Goal: Task Accomplishment & Management: Use online tool/utility

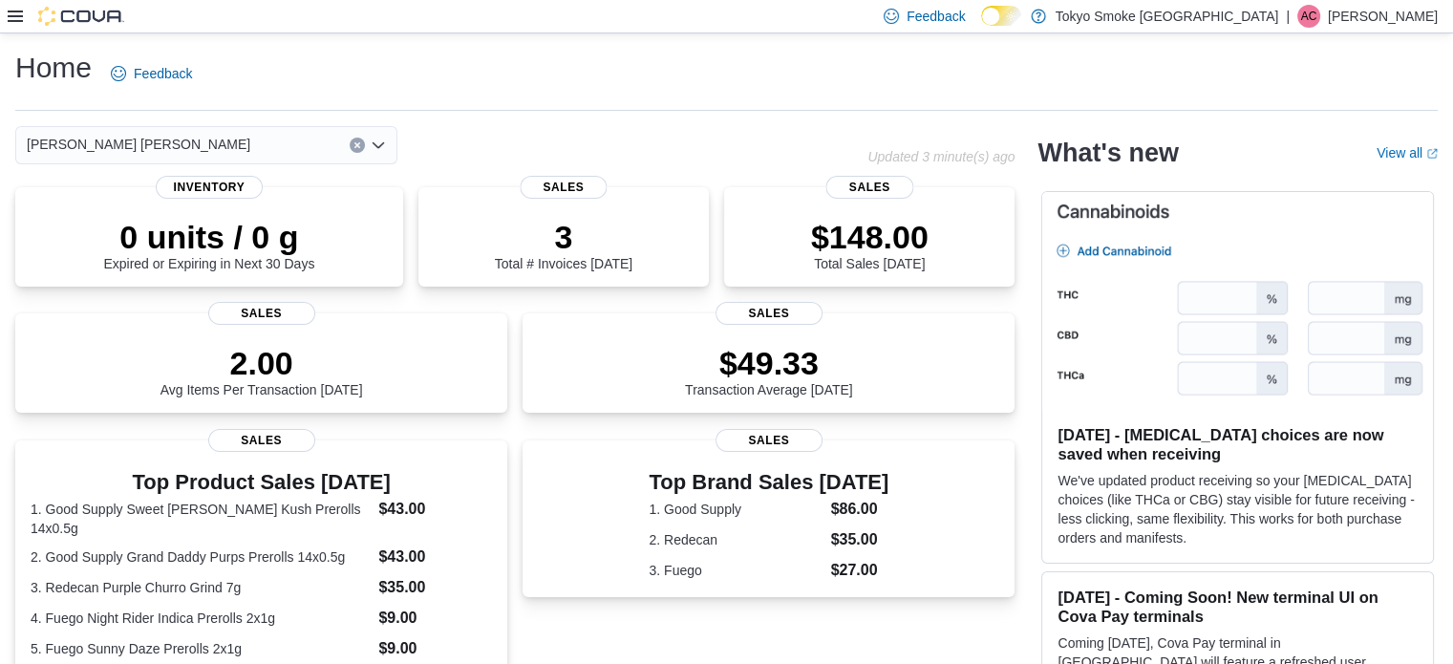
click at [28, 11] on div at bounding box center [66, 16] width 117 height 19
click at [8, 14] on icon at bounding box center [15, 16] width 15 height 15
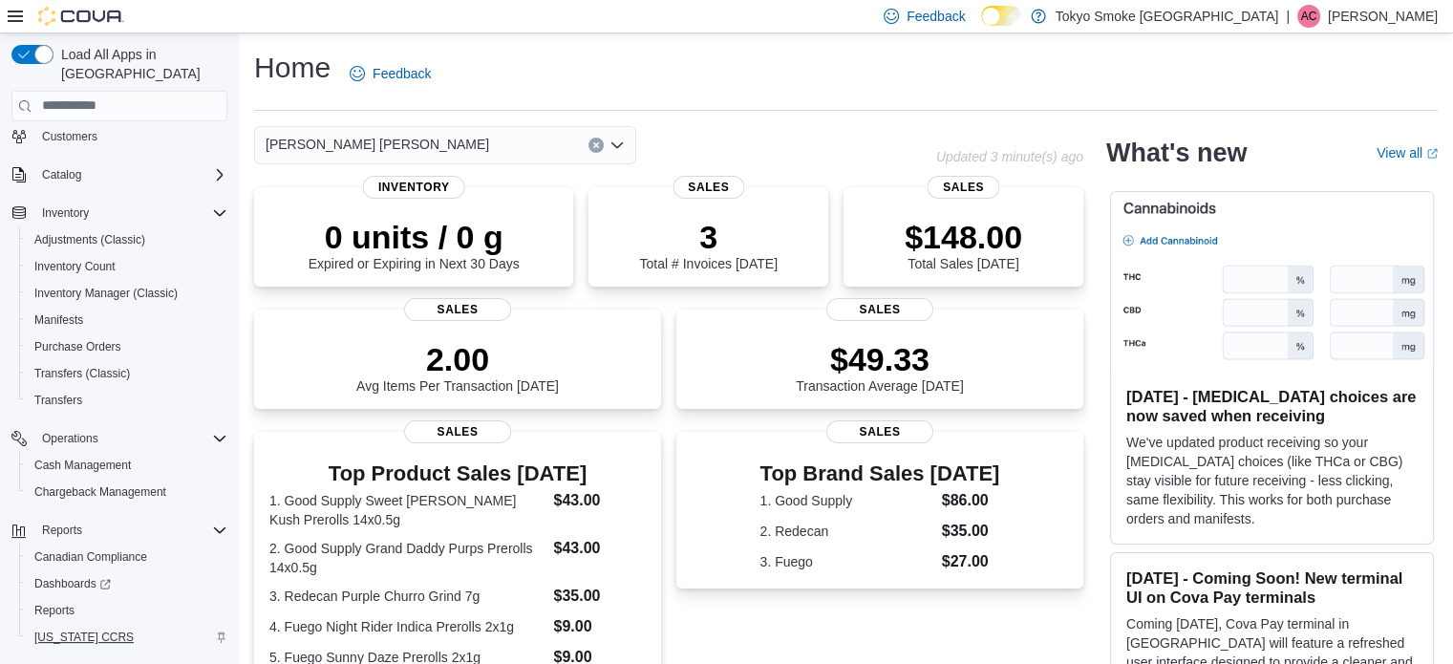
scroll to position [111, 0]
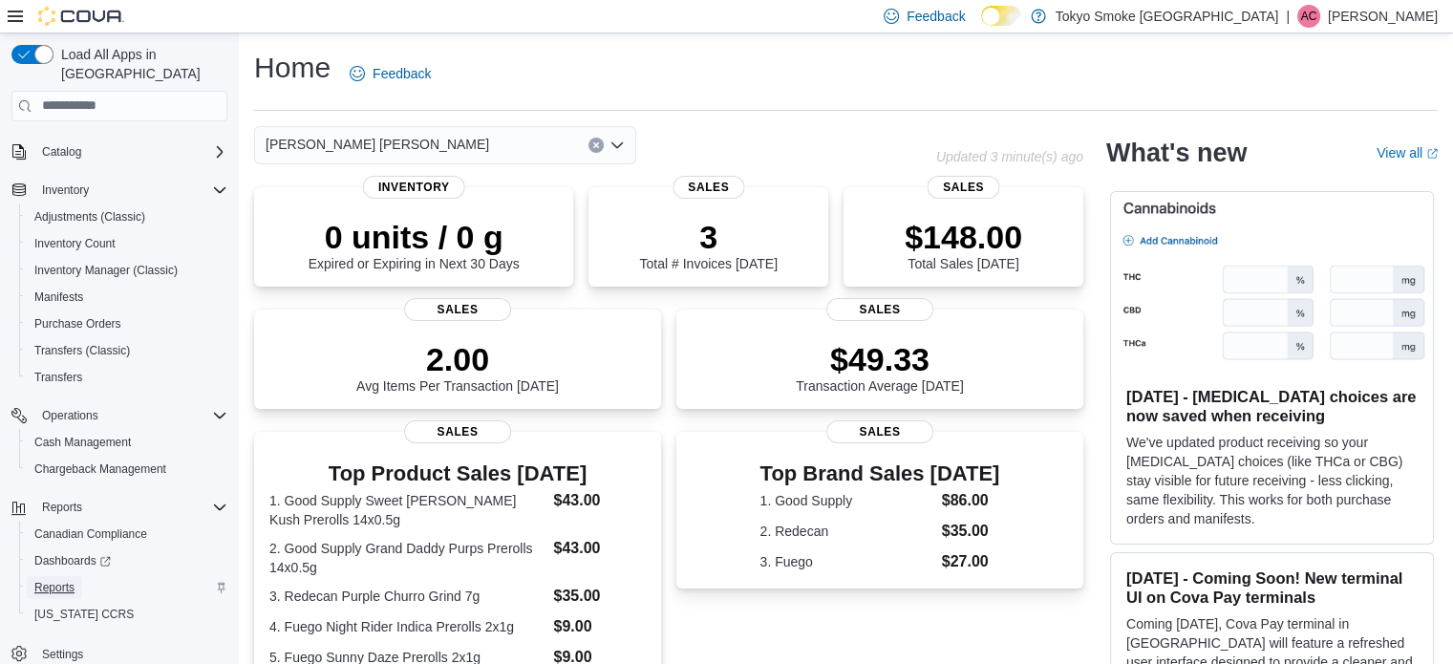
click at [75, 576] on link "Reports" at bounding box center [54, 587] width 55 height 23
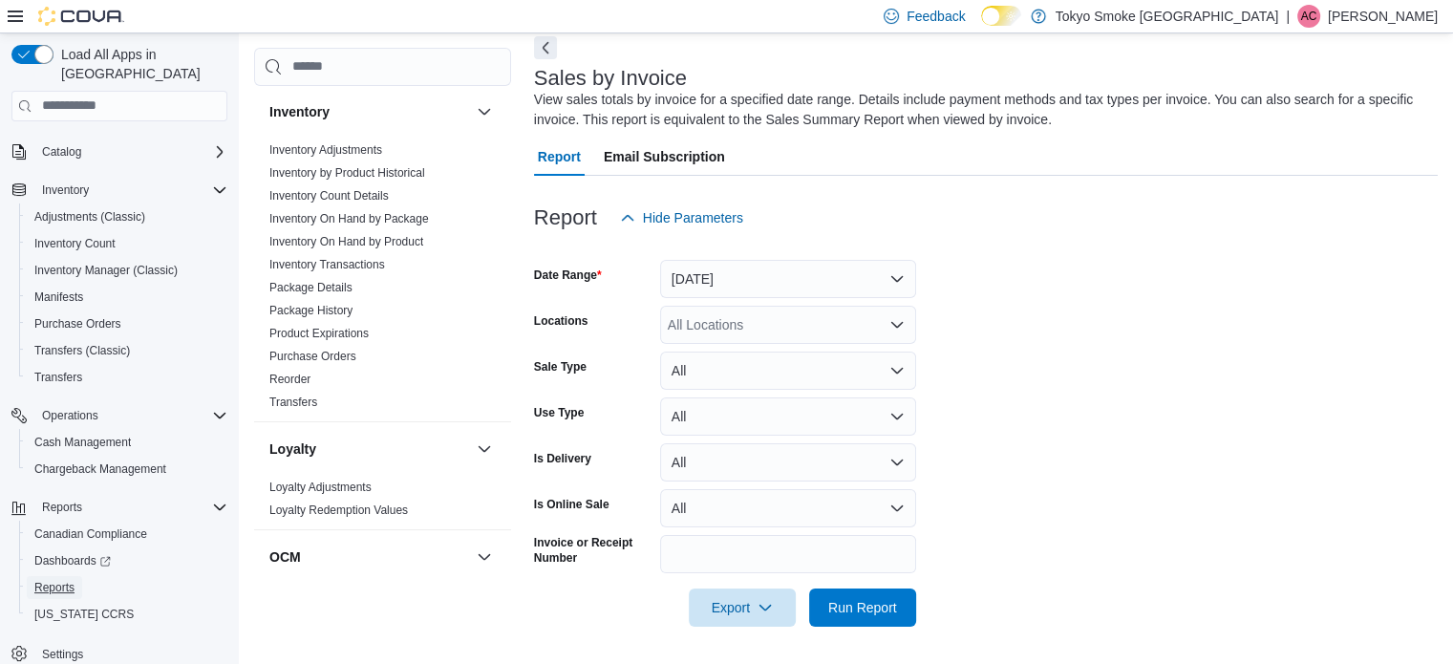
scroll to position [799, 0]
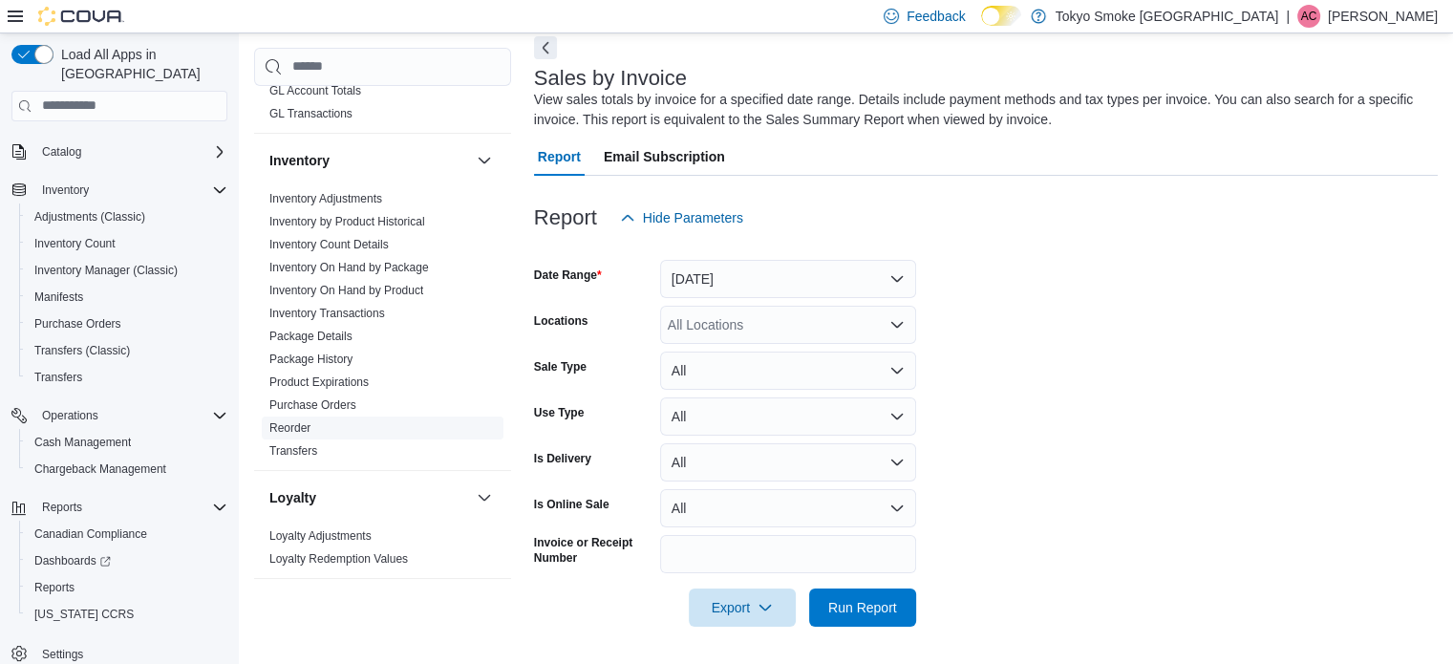
click at [284, 421] on link "Reorder" at bounding box center [289, 427] width 41 height 13
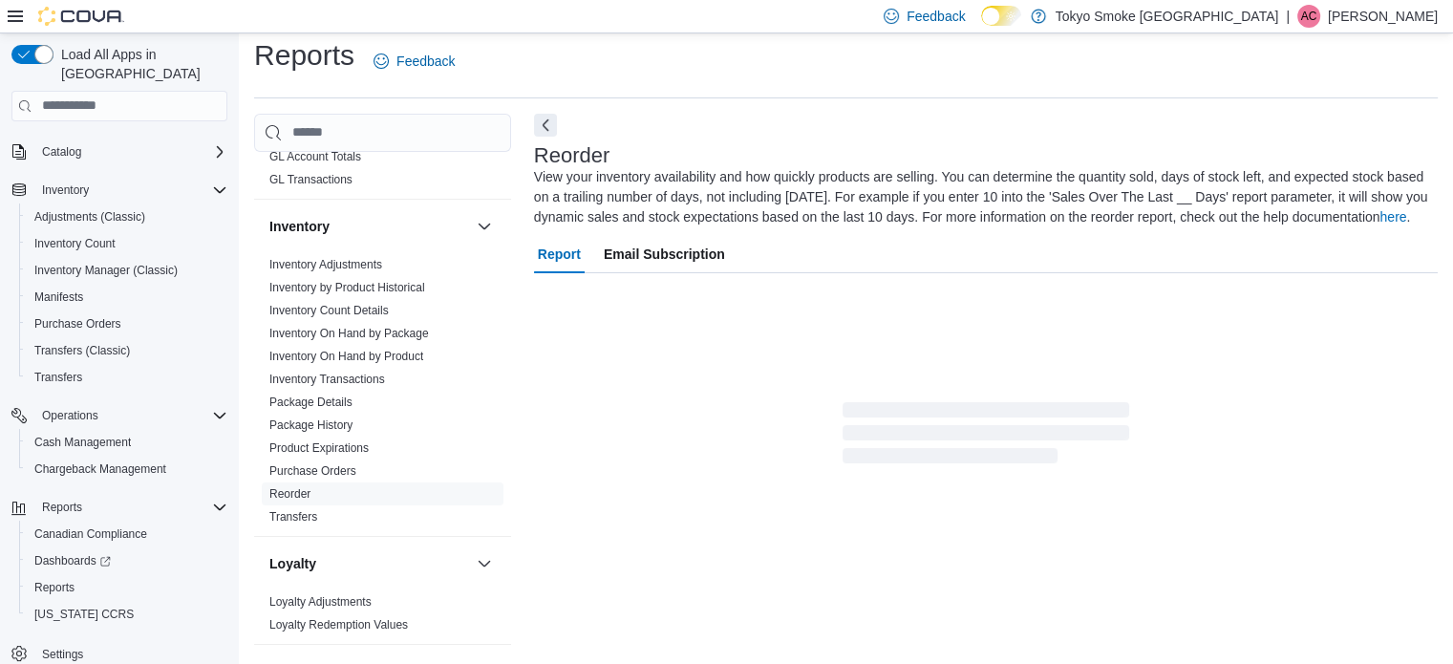
scroll to position [84, 0]
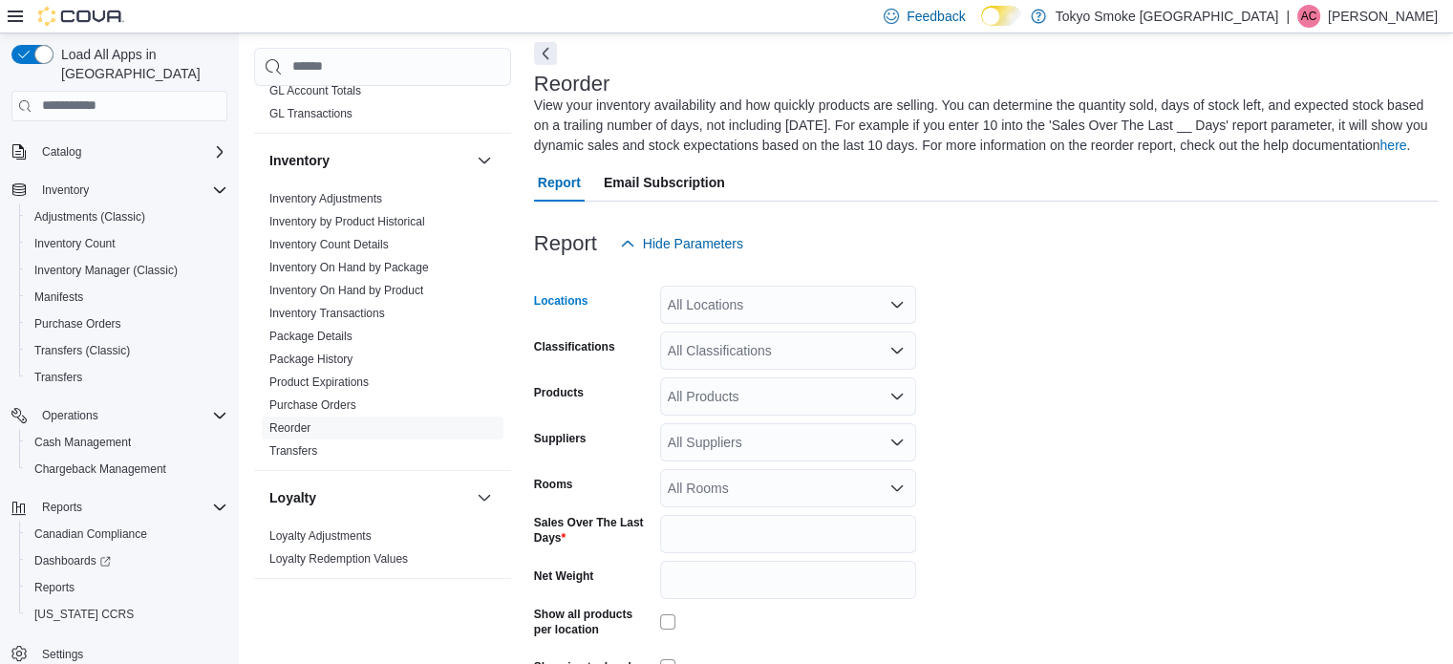
click at [737, 317] on div "All Locations" at bounding box center [788, 305] width 256 height 38
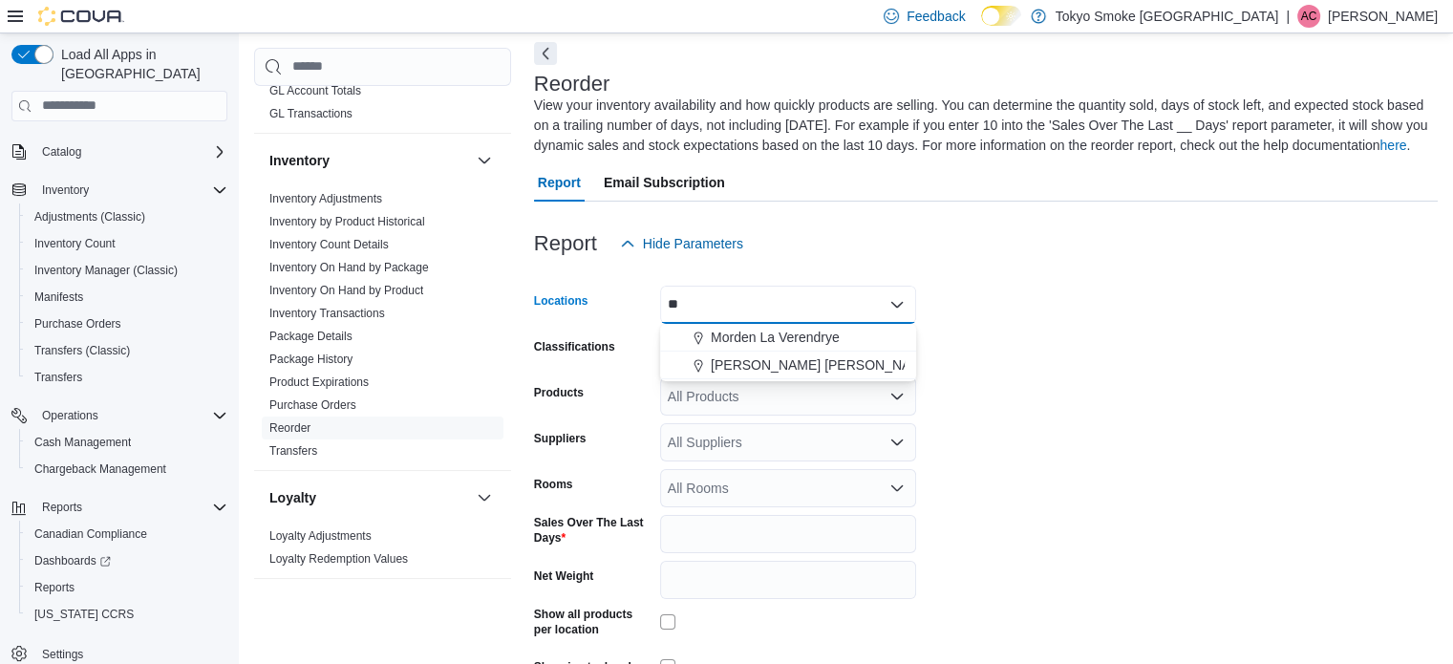
scroll to position [0, 0]
type input "**"
click at [791, 365] on span "Hamilton Rymal" at bounding box center [823, 364] width 224 height 19
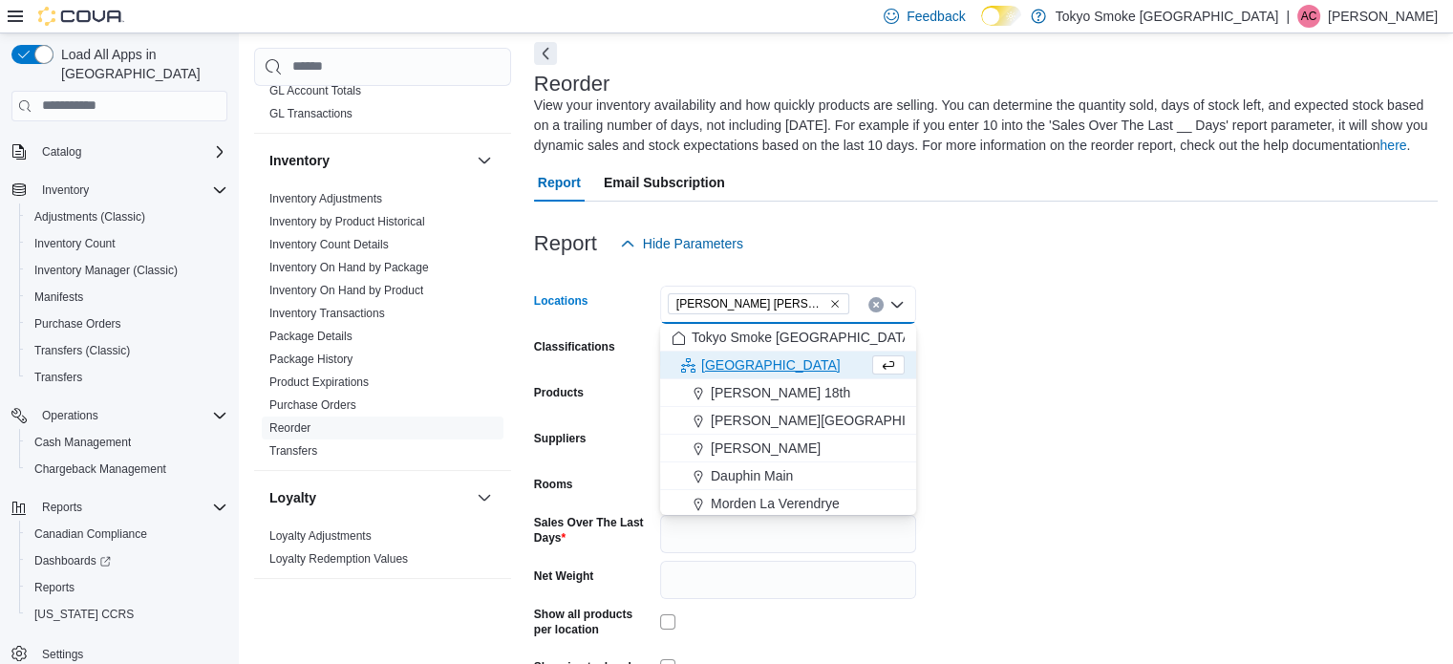
drag, startPoint x: 1130, startPoint y: 354, endPoint x: 1055, endPoint y: 360, distance: 74.7
click at [1130, 356] on form "Locations Hamilton Rymal Combo box. Selected. Hamilton Rymal. Press Backspace t…" at bounding box center [986, 499] width 904 height 472
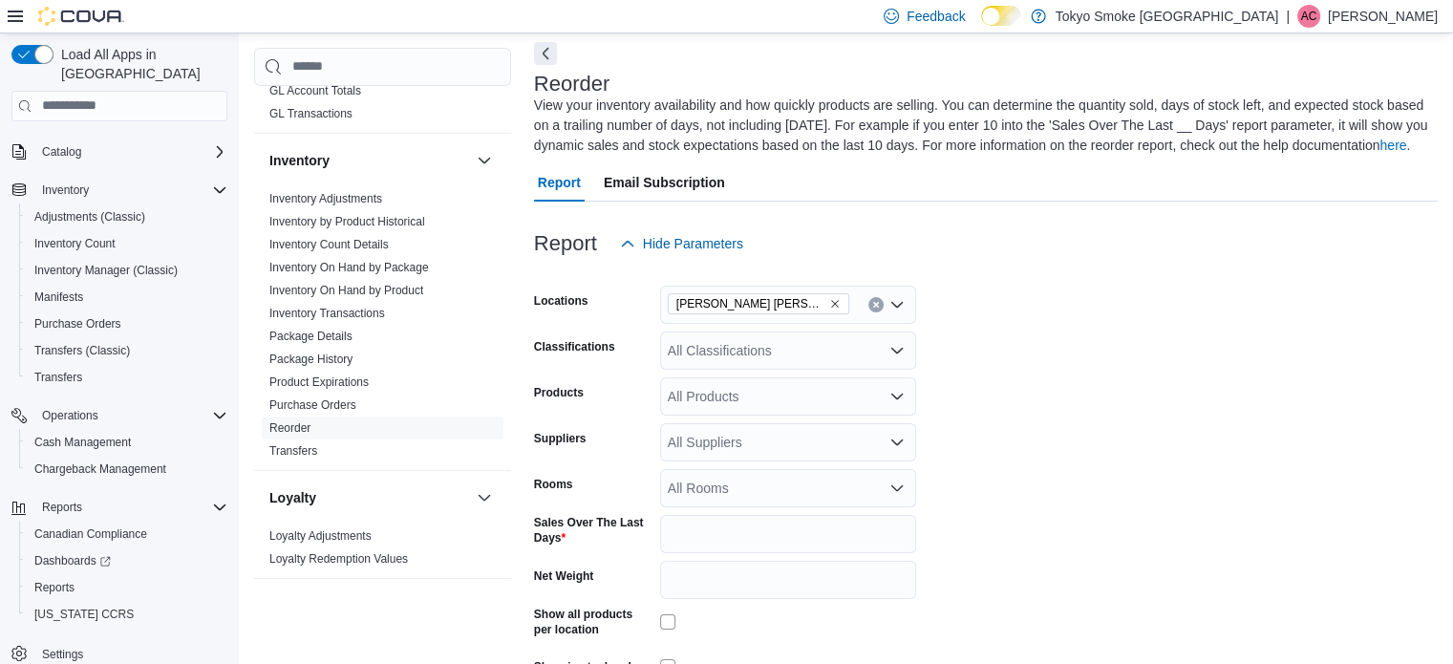
click at [811, 348] on div "All Classifications" at bounding box center [788, 350] width 256 height 38
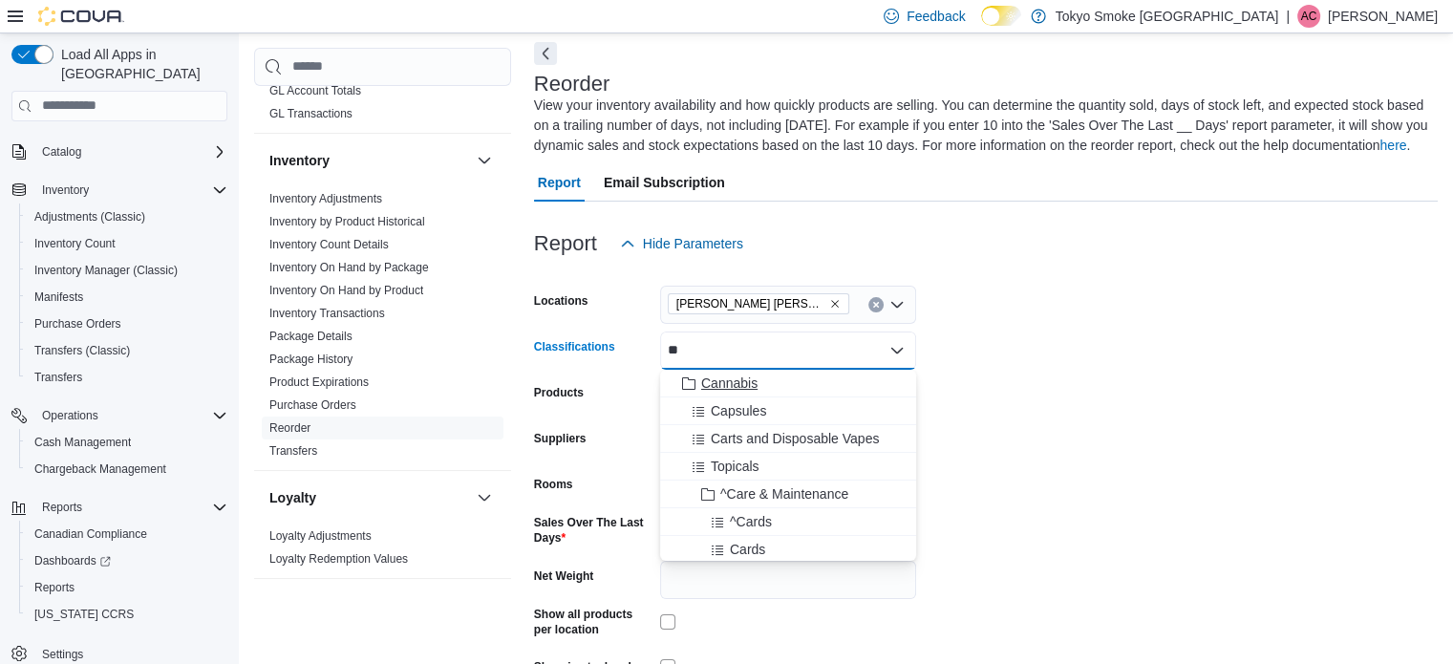
type input "**"
click at [778, 381] on div "Cannabis" at bounding box center [787, 382] width 233 height 19
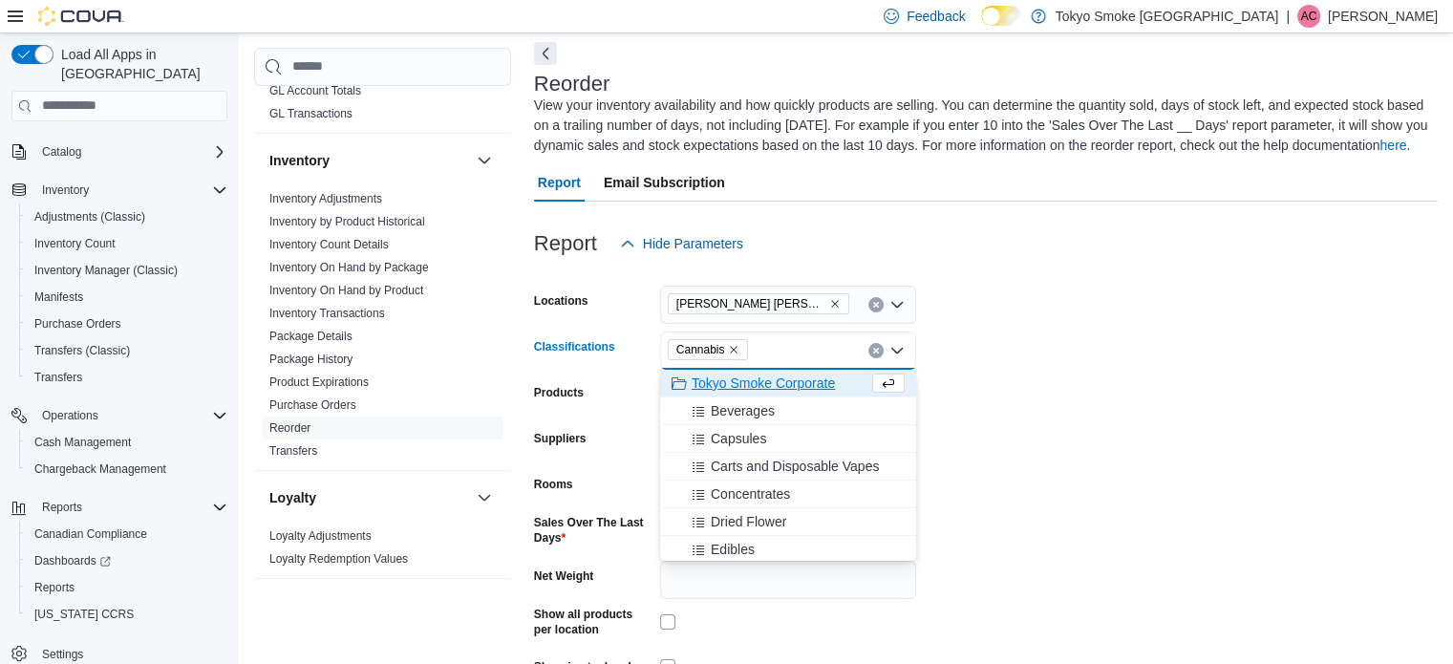
drag, startPoint x: 1033, startPoint y: 437, endPoint x: 965, endPoint y: 468, distance: 74.8
click at [1033, 438] on form "Locations Hamilton Rymal Classifications Cannabis Combo box. Selected. Cannabis…" at bounding box center [986, 499] width 904 height 472
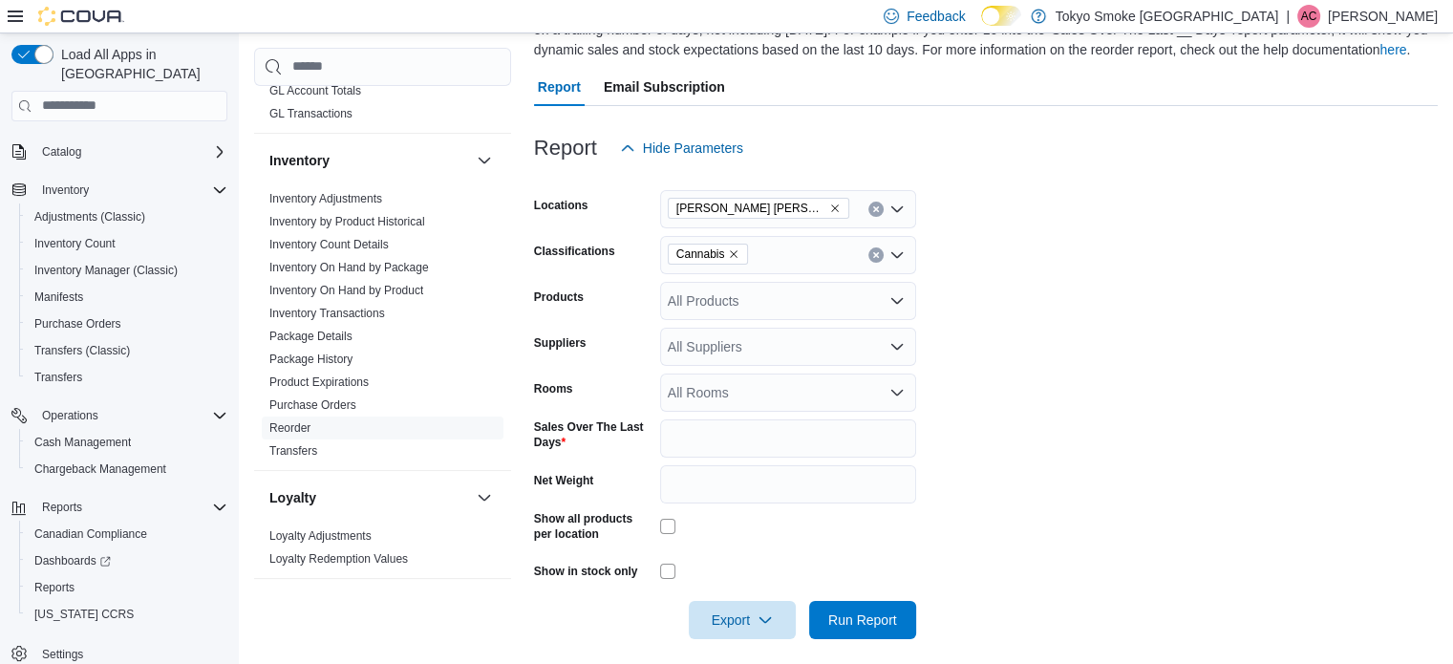
scroll to position [192, 0]
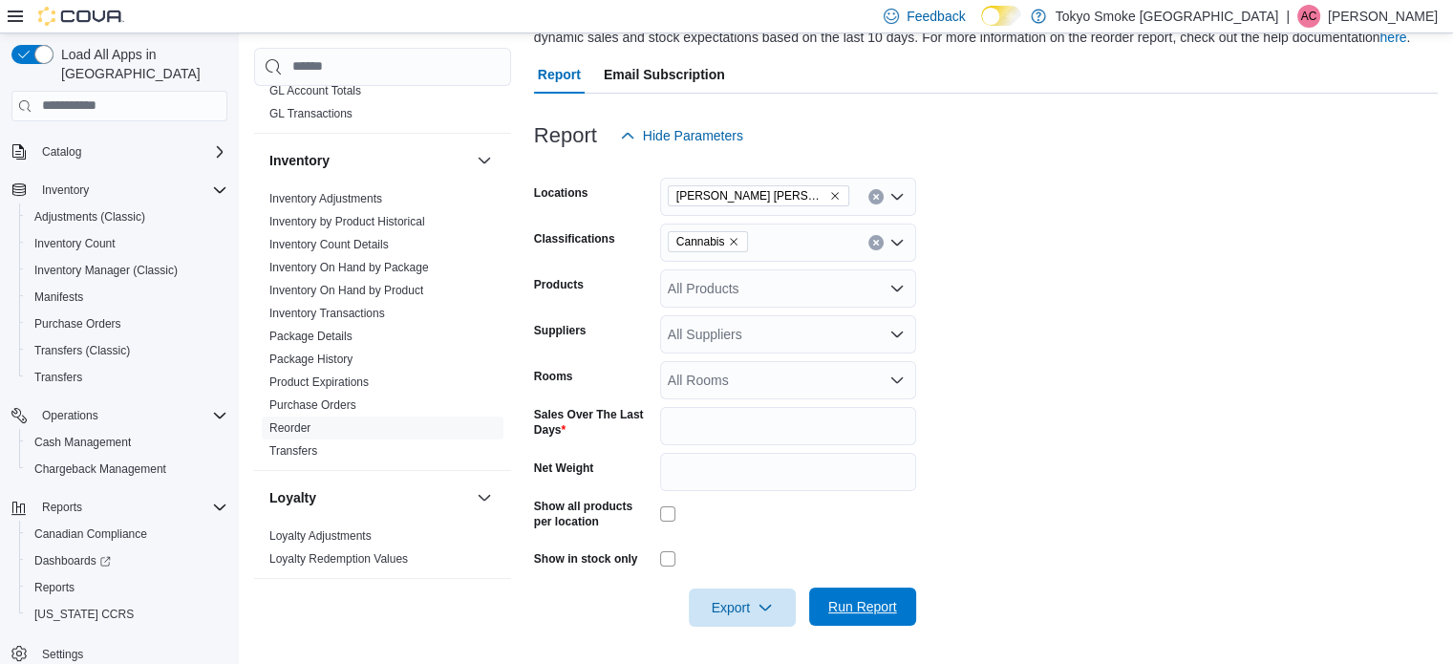
click at [874, 601] on span "Run Report" at bounding box center [862, 606] width 69 height 19
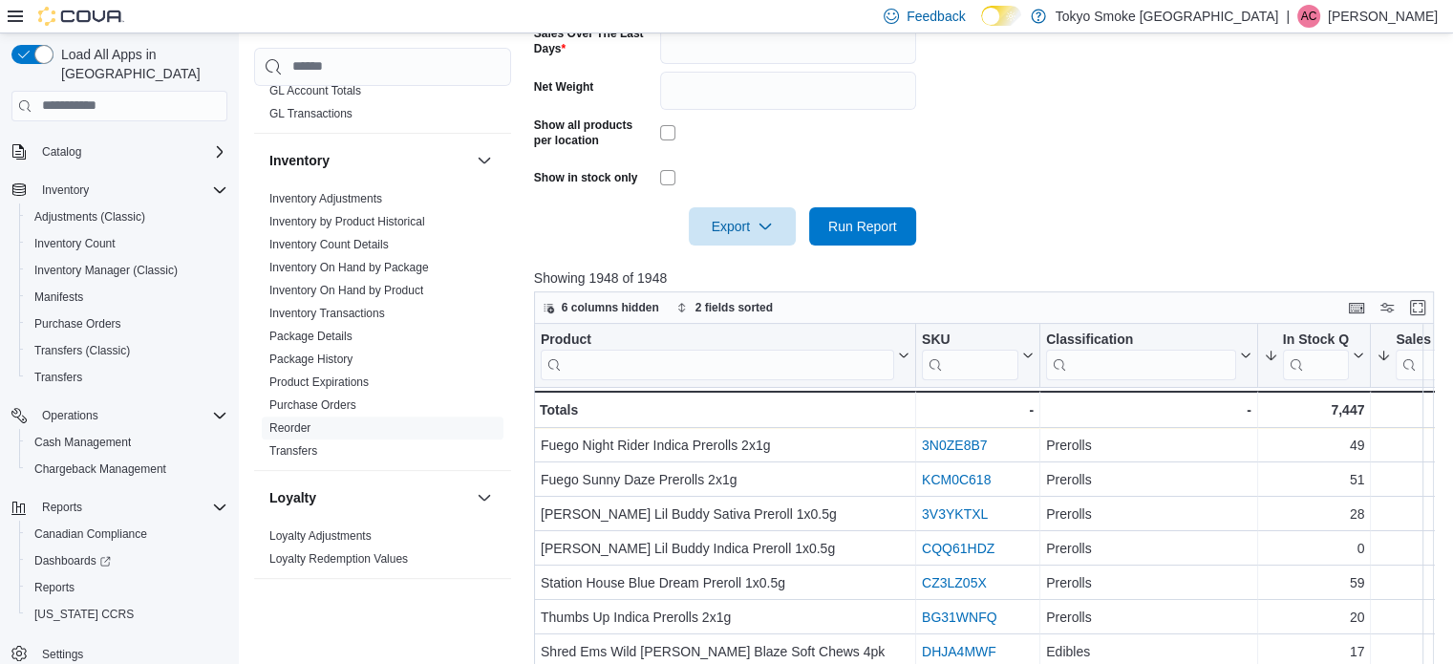
scroll to position [574, 0]
click at [781, 232] on span "Export" at bounding box center [742, 224] width 84 height 38
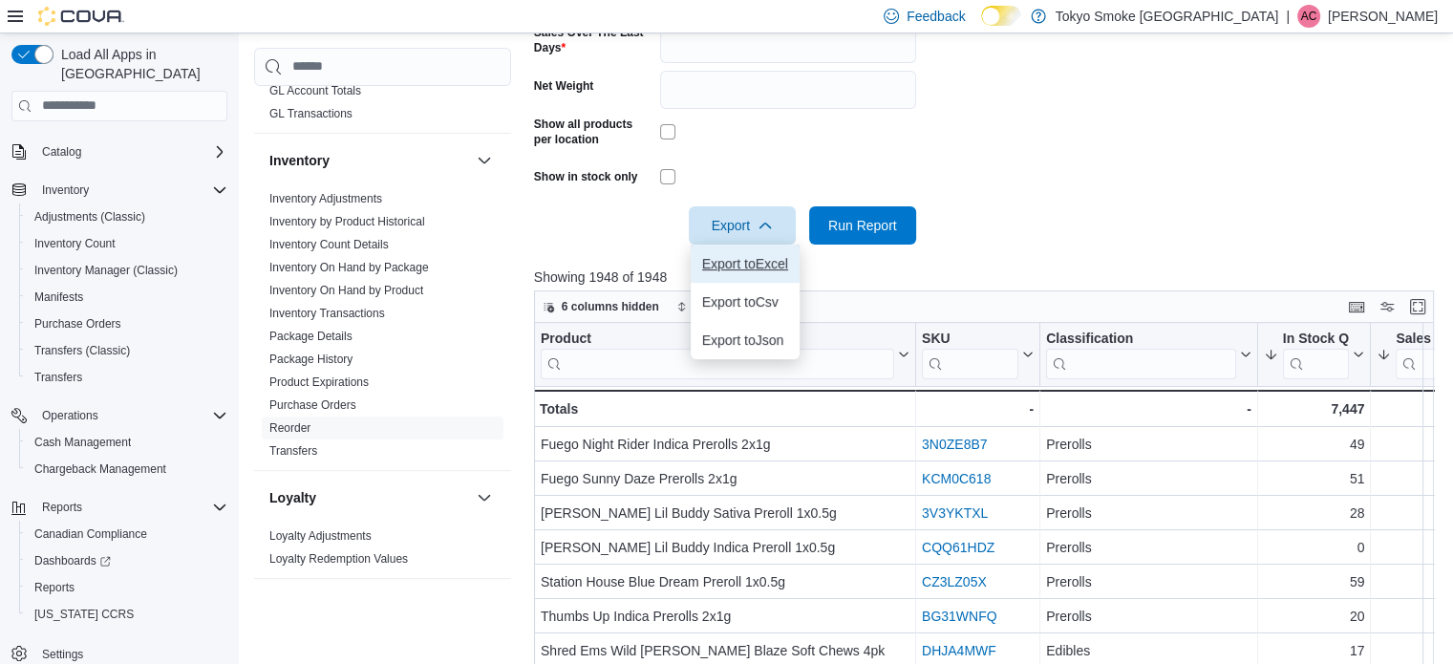
click at [757, 262] on span "Export to Excel" at bounding box center [745, 263] width 86 height 15
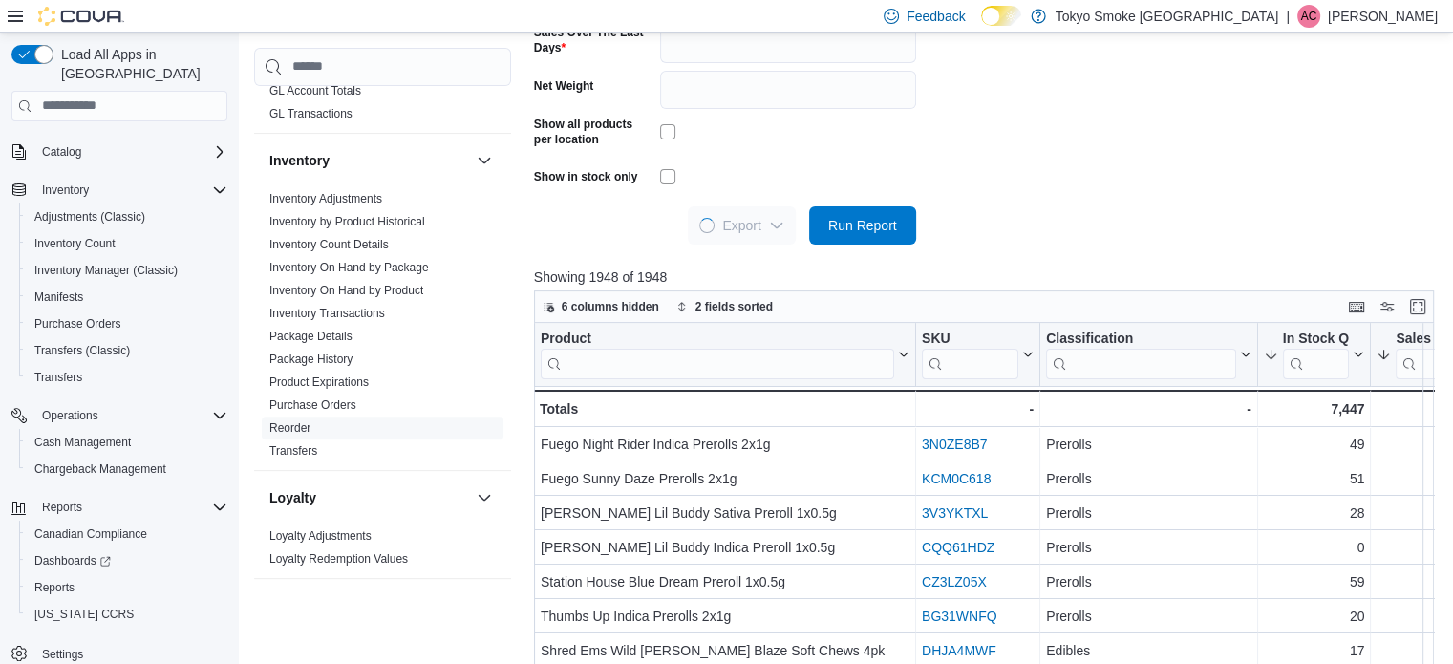
click at [1070, 163] on form "Locations Hamilton Rymal Classifications Cannabis Products All Products Supplie…" at bounding box center [988, 9] width 909 height 472
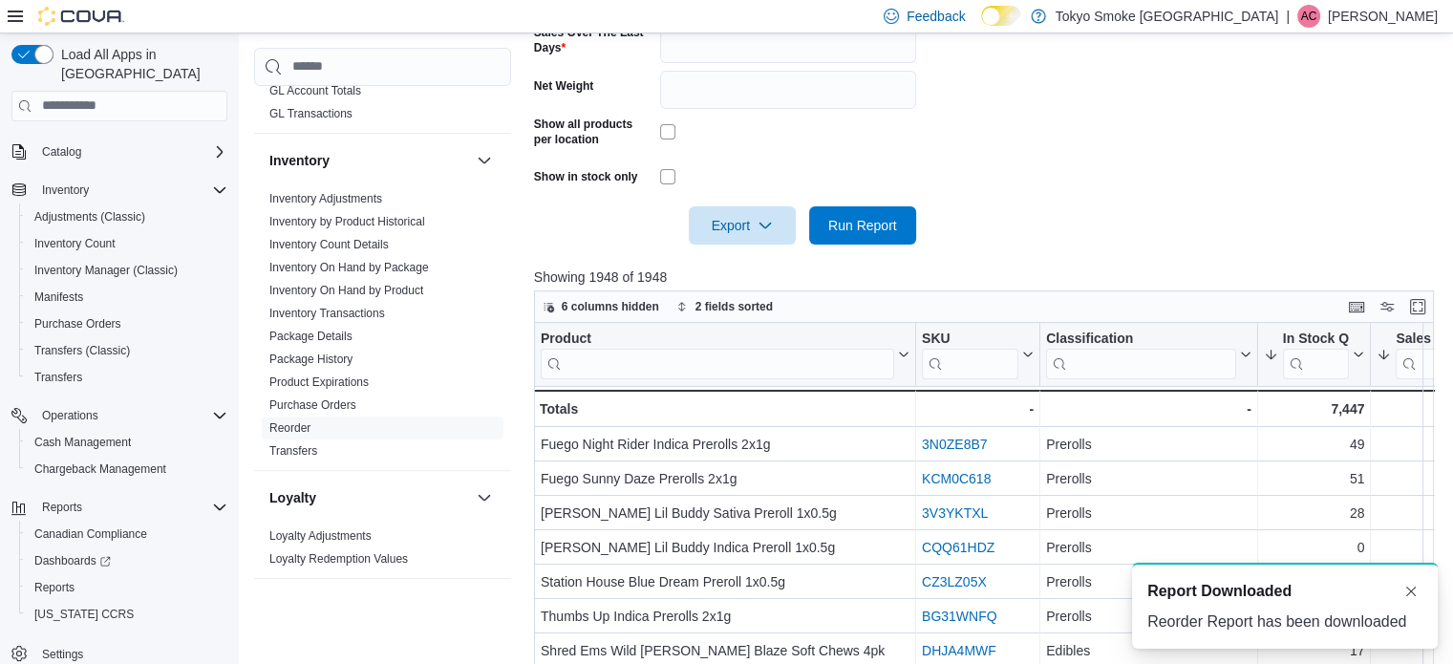
scroll to position [0, 0]
